Goal: Find specific page/section: Find specific page/section

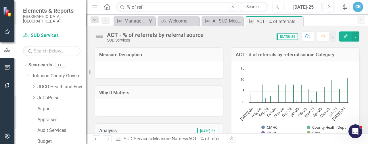
scroll to position [345, 0]
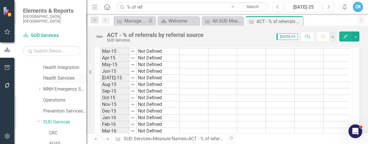
click at [60, 75] on link "Health Services" at bounding box center [64, 78] width 43 height 7
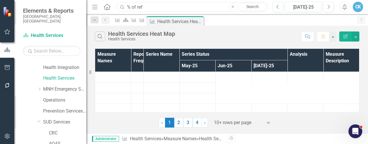
drag, startPoint x: 150, startPoint y: 7, endPoint x: 120, endPoint y: 5, distance: 29.9
click at [120, 5] on div "Search % of ref Close Search" at bounding box center [191, 7] width 152 height 10
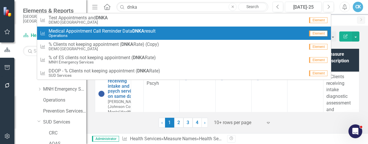
click at [99, 31] on span "Medical Appointment Call Reminder Data DNKA result" at bounding box center [102, 30] width 107 height 5
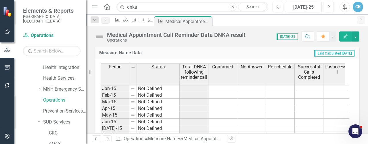
scroll to position [357, 0]
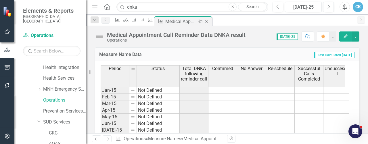
click at [208, 20] on icon at bounding box center [206, 21] width 3 height 3
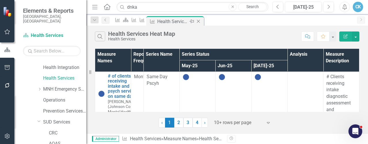
click at [201, 22] on icon "Close" at bounding box center [199, 21] width 6 height 5
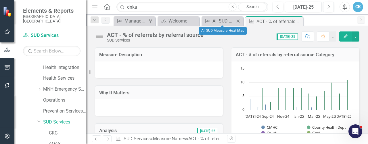
click at [239, 21] on icon "Close" at bounding box center [238, 21] width 6 height 5
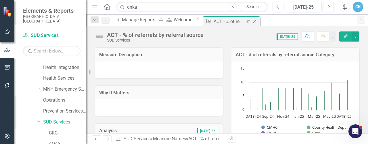
click at [257, 20] on icon at bounding box center [254, 21] width 3 height 3
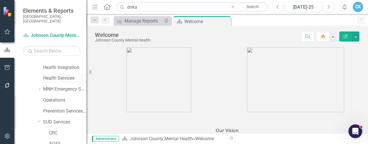
click at [62, 75] on link "Health Services" at bounding box center [64, 78] width 43 height 7
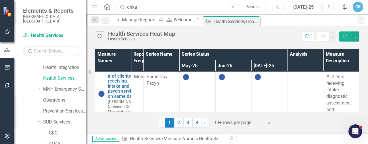
click at [178, 5] on input "dnka" at bounding box center [192, 7] width 152 height 10
type input "d"
type input "c"
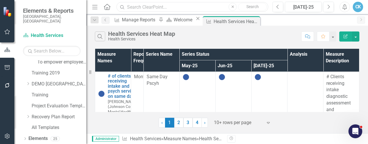
scroll to position [565, 0]
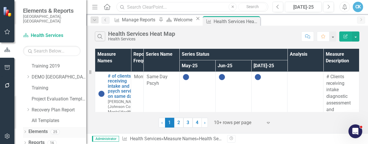
drag, startPoint x: 79, startPoint y: 137, endPoint x: 37, endPoint y: 127, distance: 43.1
click at [37, 127] on div "Elements & Reports [GEOGRAPHIC_DATA], [GEOGRAPHIC_DATA] Scorecard Health Servic…" at bounding box center [43, 72] width 86 height 144
click at [37, 128] on link "Elements" at bounding box center [37, 131] width 19 height 7
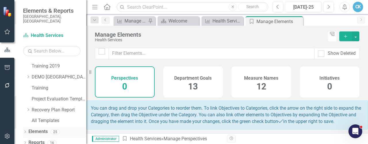
click at [37, 128] on link "Elements" at bounding box center [37, 131] width 19 height 7
click at [263, 79] on h4 "Measure Names" at bounding box center [261, 77] width 34 height 5
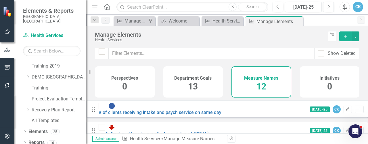
scroll to position [54, 0]
click at [209, 123] on div "% of clients not keeping medical appointment (DNKA)" at bounding box center [154, 130] width 110 height 14
click at [206, 131] on link "% of clients not keeping medical appointment (DNKA)" at bounding box center [154, 133] width 110 height 5
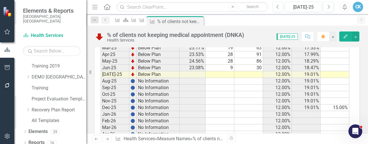
click at [54, 121] on div "All Templates" at bounding box center [59, 121] width 55 height 11
